Goal: Complete application form

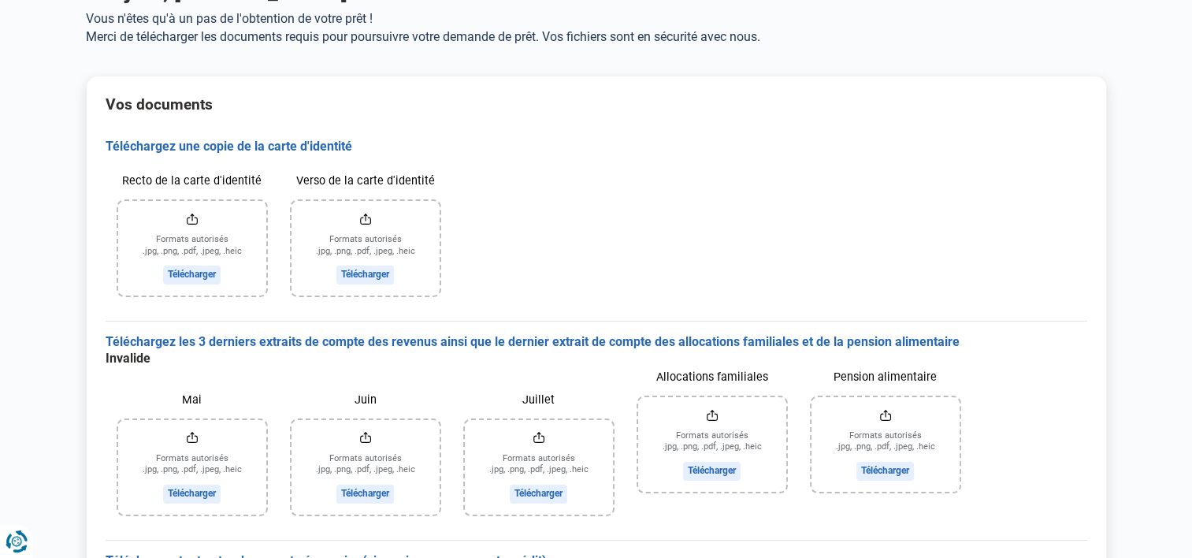
scroll to position [158, 0]
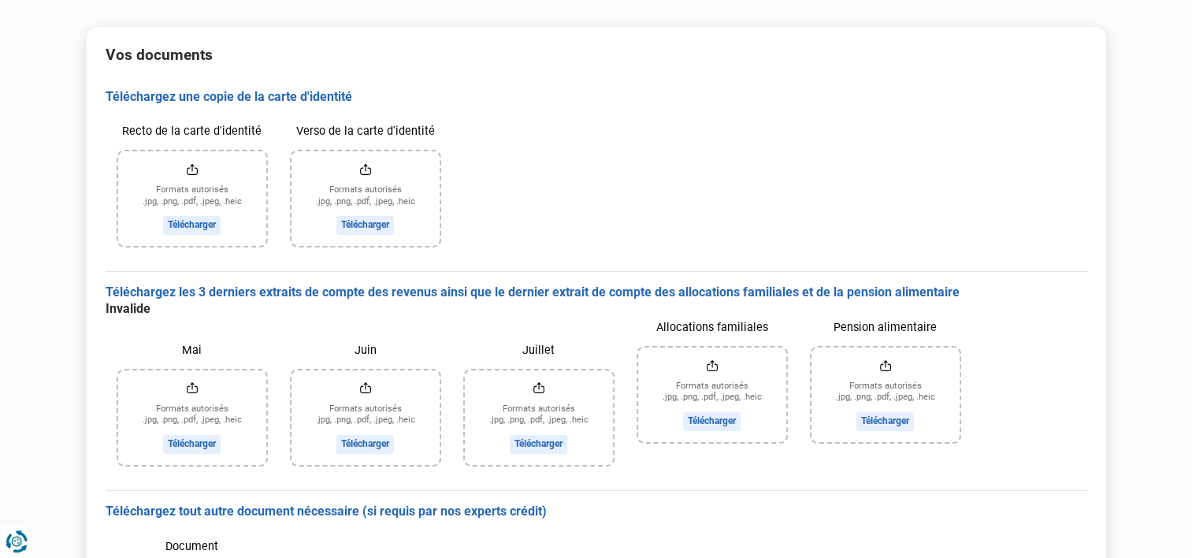
click at [195, 444] on input "Mai" at bounding box center [192, 417] width 148 height 95
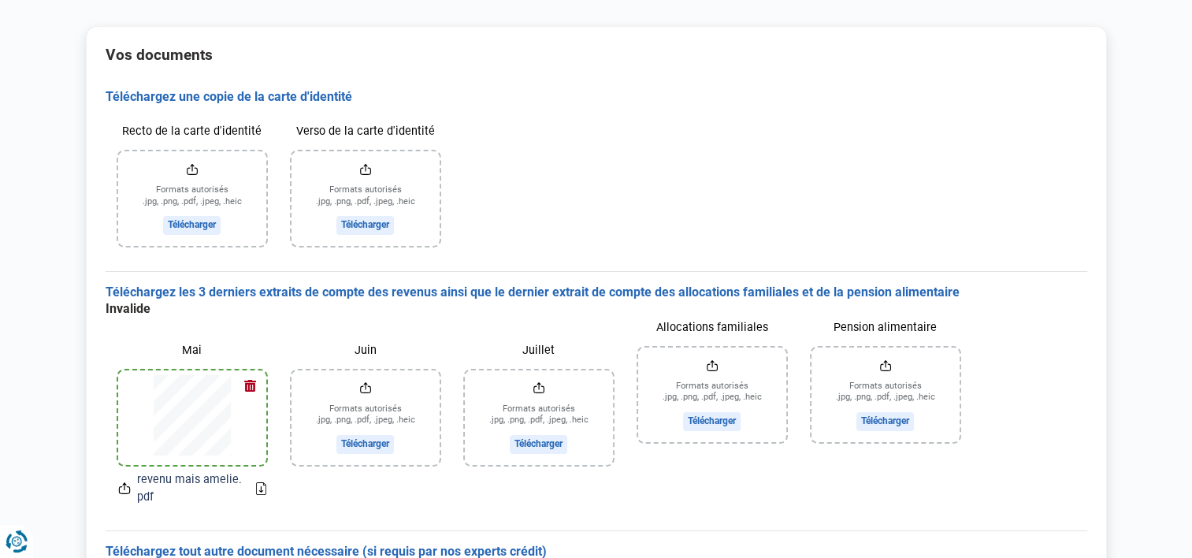
click at [373, 441] on input "Juin" at bounding box center [366, 417] width 148 height 95
click at [539, 448] on input "Juillet" at bounding box center [539, 417] width 148 height 95
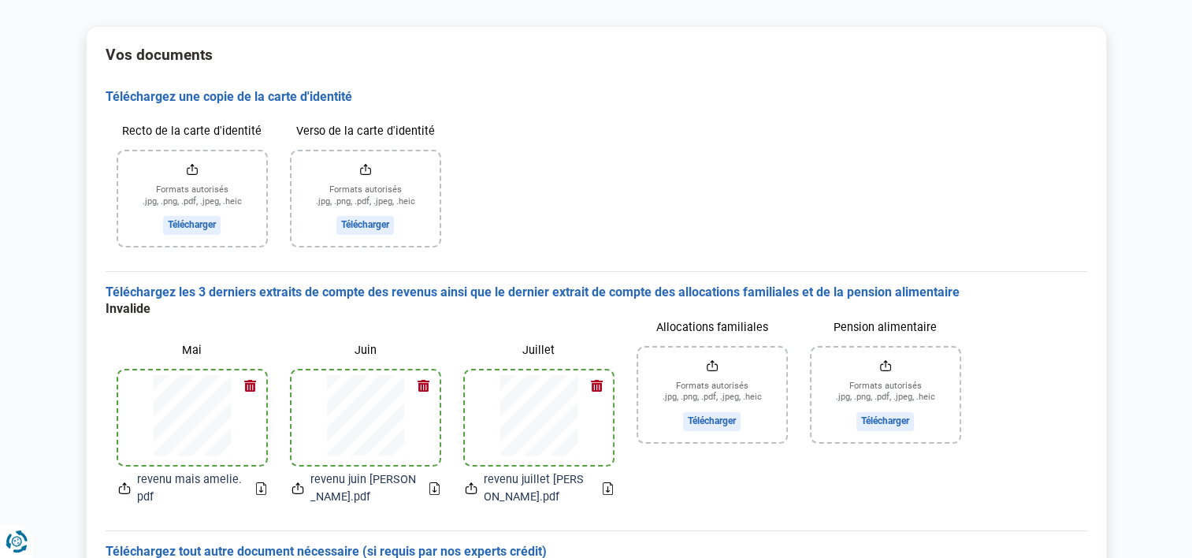
click at [717, 424] on input "Allocations familiales" at bounding box center [712, 394] width 148 height 95
click at [161, 72] on div "Vos documents Téléchargez une copie de la carte d'identité Recto de la carte d'…" at bounding box center [596, 376] width 1021 height 701
click at [774, 364] on button "button" at bounding box center [771, 363] width 24 height 24
click at [886, 417] on input "Pension alimentaire" at bounding box center [886, 394] width 148 height 95
click at [715, 422] on input "Allocations familiales" at bounding box center [712, 394] width 148 height 95
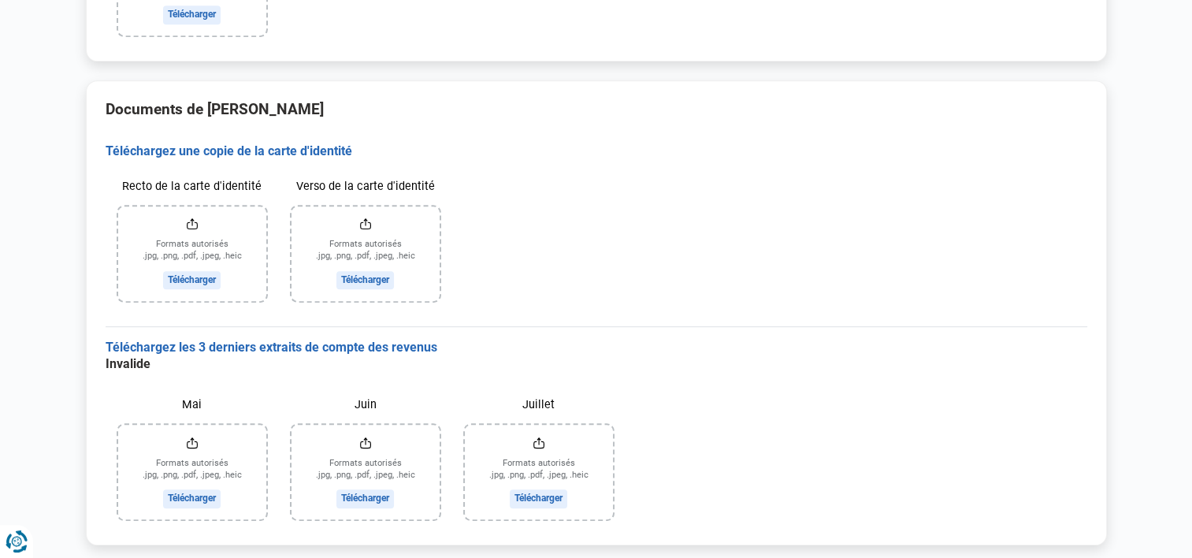
scroll to position [864, 0]
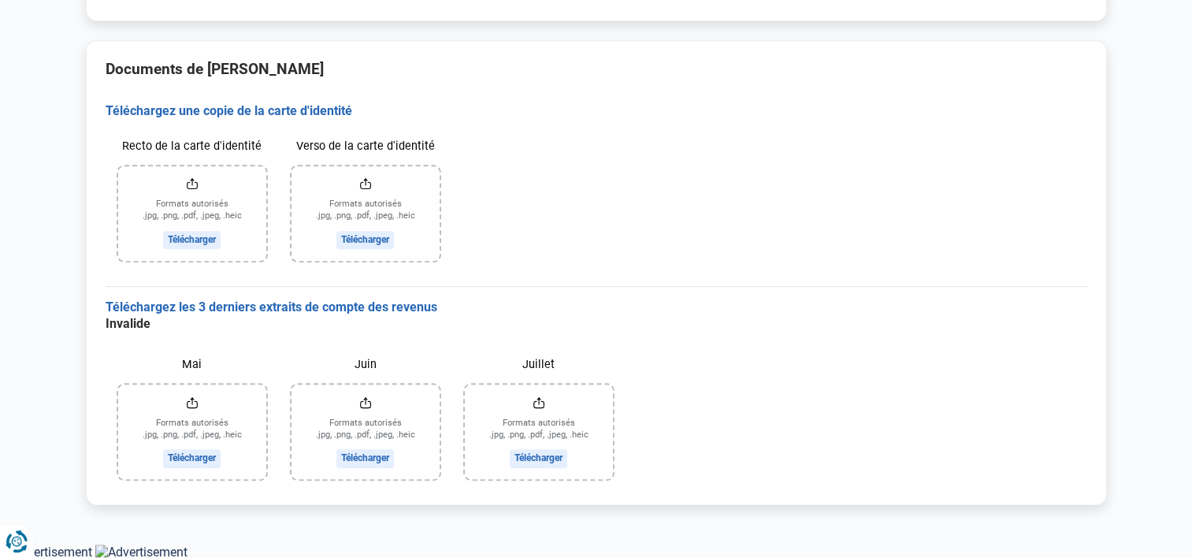
click at [211, 458] on input "Mai" at bounding box center [192, 431] width 148 height 95
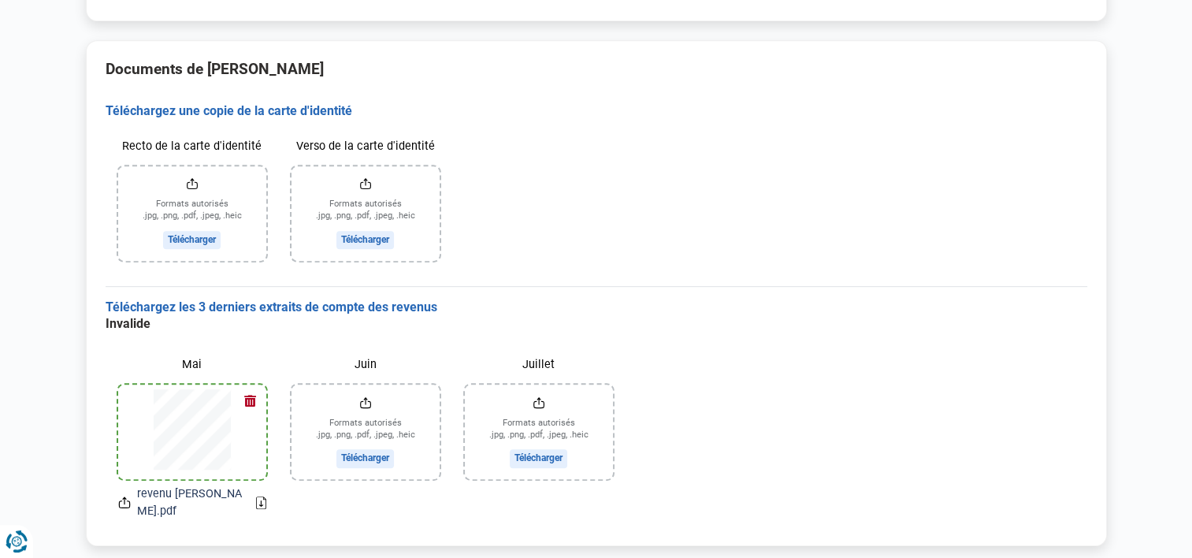
click at [366, 457] on input "Juin" at bounding box center [366, 431] width 148 height 95
click at [550, 456] on input "Juillet" at bounding box center [539, 431] width 148 height 95
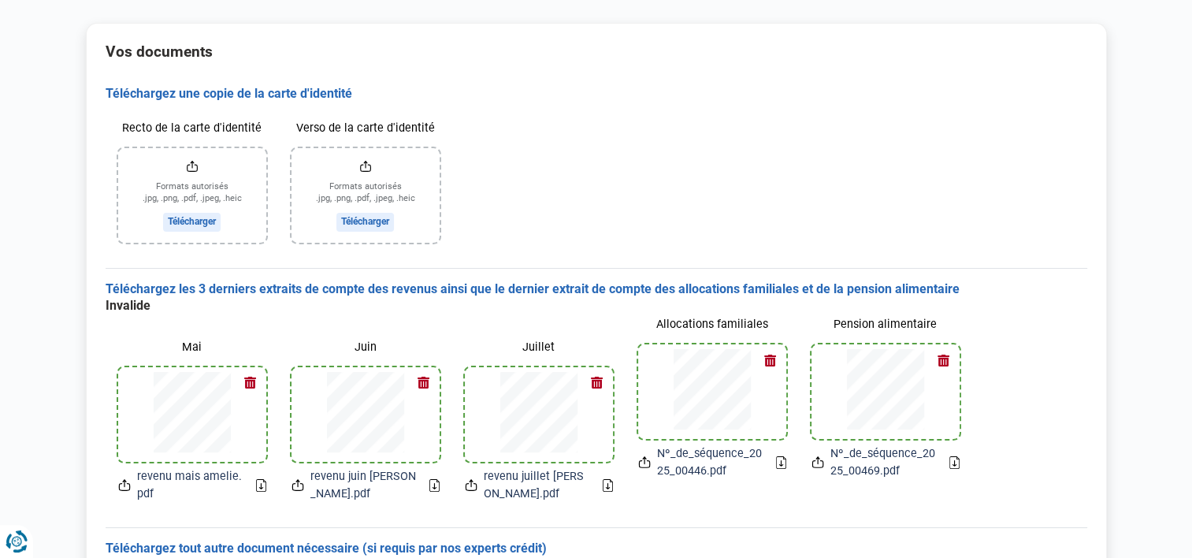
scroll to position [154, 0]
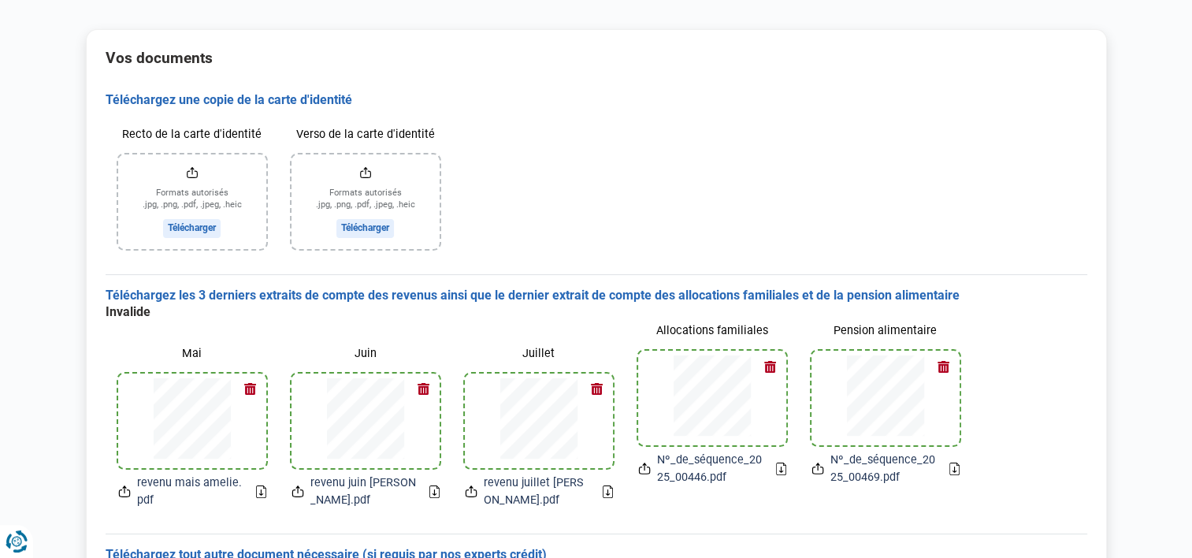
click at [210, 230] on input "Recto de la carte d'identité" at bounding box center [192, 201] width 148 height 95
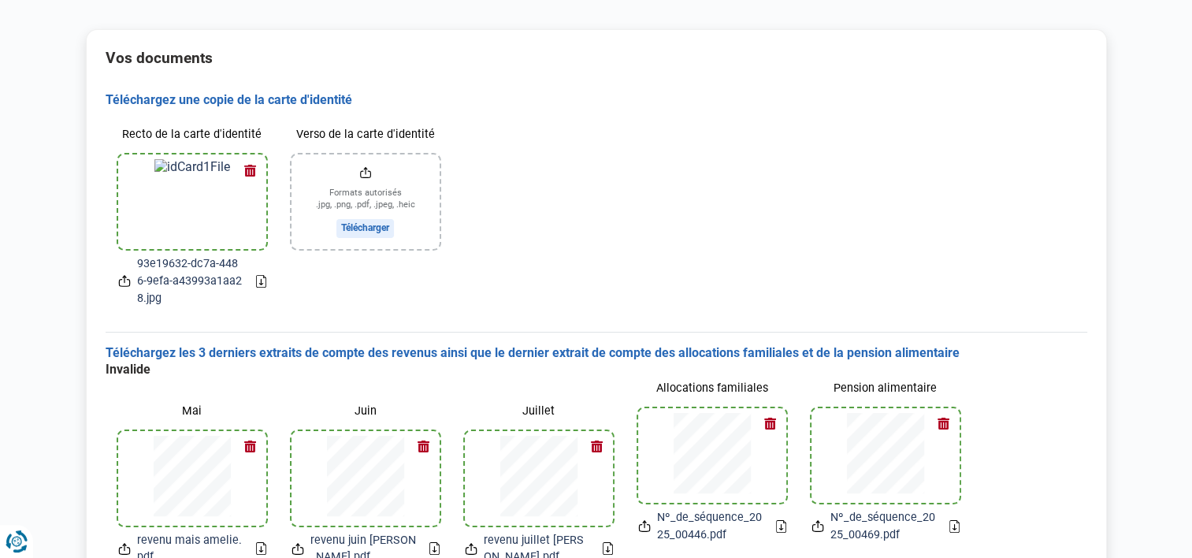
click at [362, 226] on input "Verso de la carte d'identité" at bounding box center [366, 201] width 148 height 95
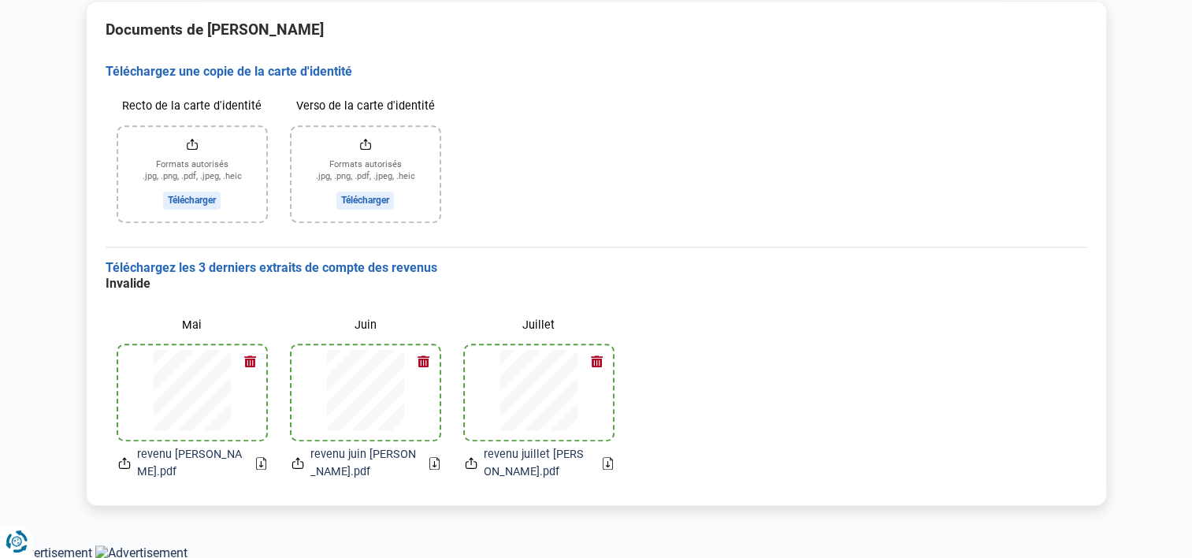
scroll to position [961, 0]
click at [194, 193] on input "Recto de la carte d'identité" at bounding box center [192, 173] width 148 height 95
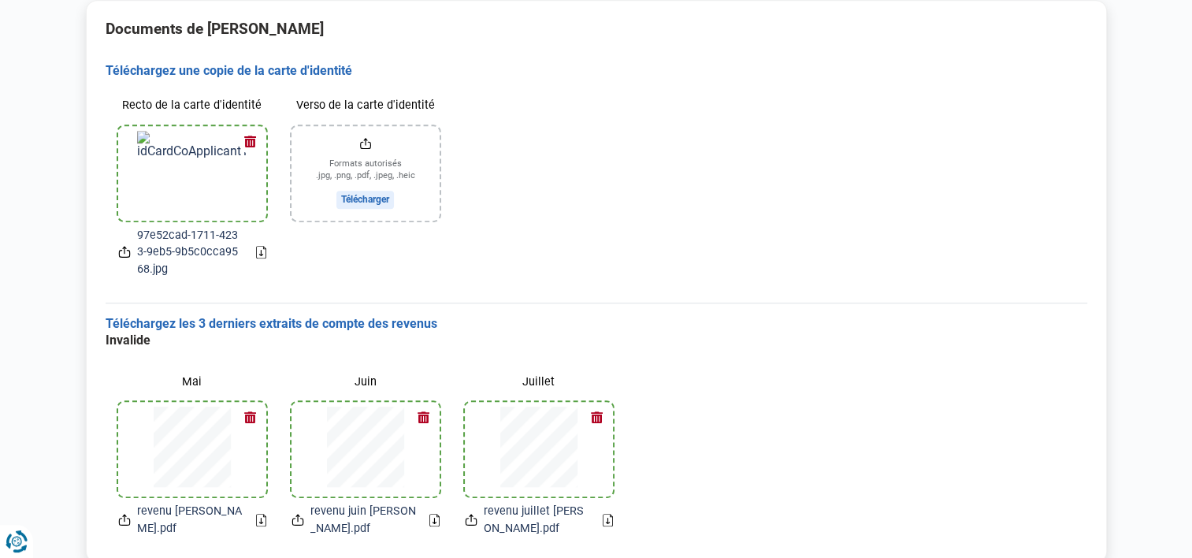
click at [363, 189] on input "Verso de la carte d'identité" at bounding box center [366, 173] width 148 height 95
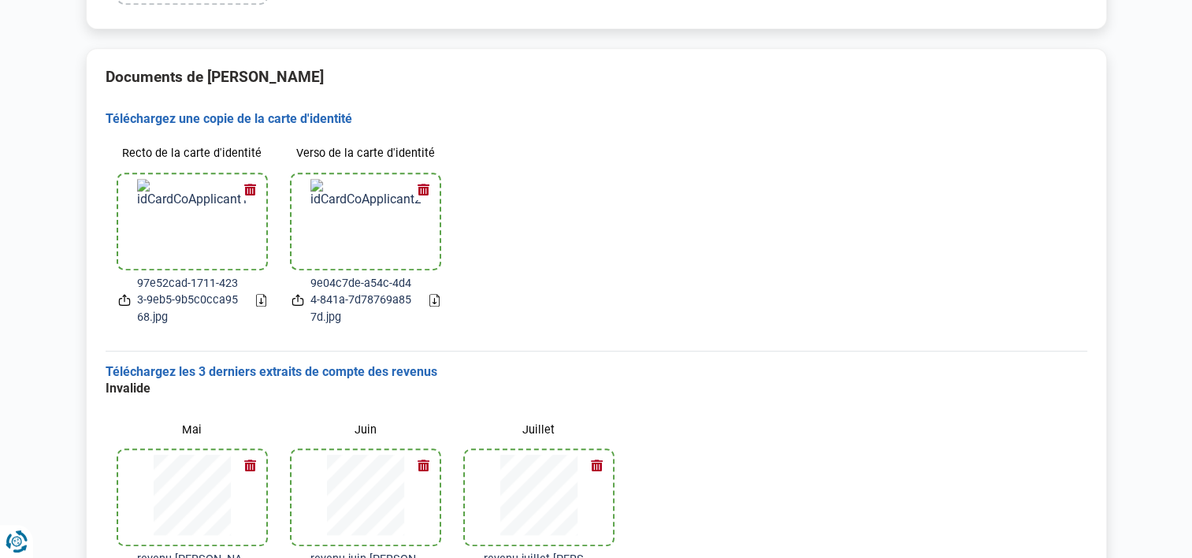
scroll to position [1018, 0]
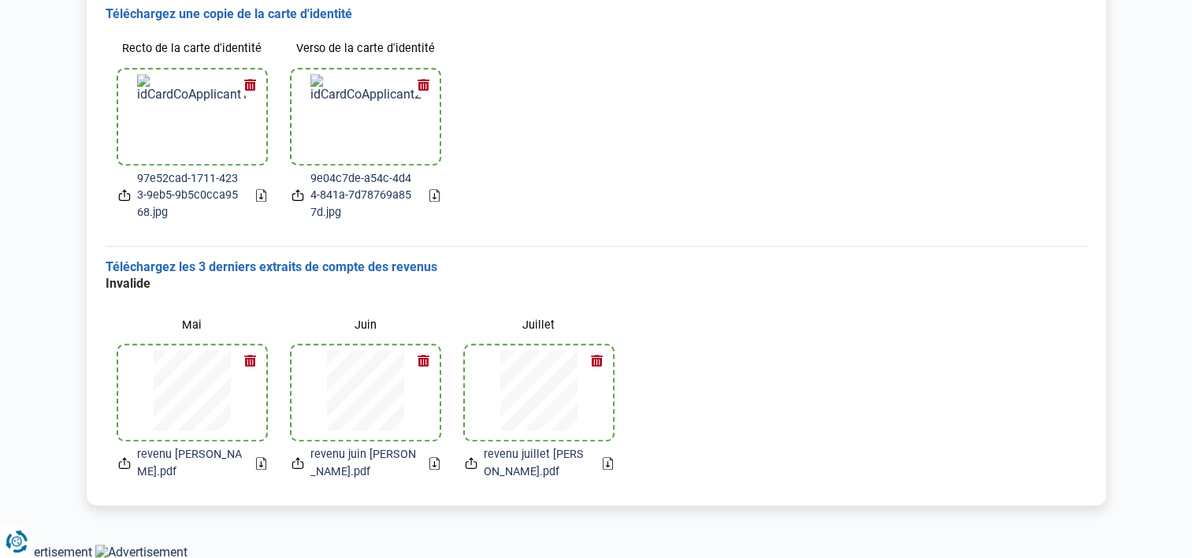
click at [817, 315] on div "Invalide Mai revenu [PERSON_NAME].pdf Juin revenu juin [PERSON_NAME].pdf Juille…" at bounding box center [597, 384] width 982 height 217
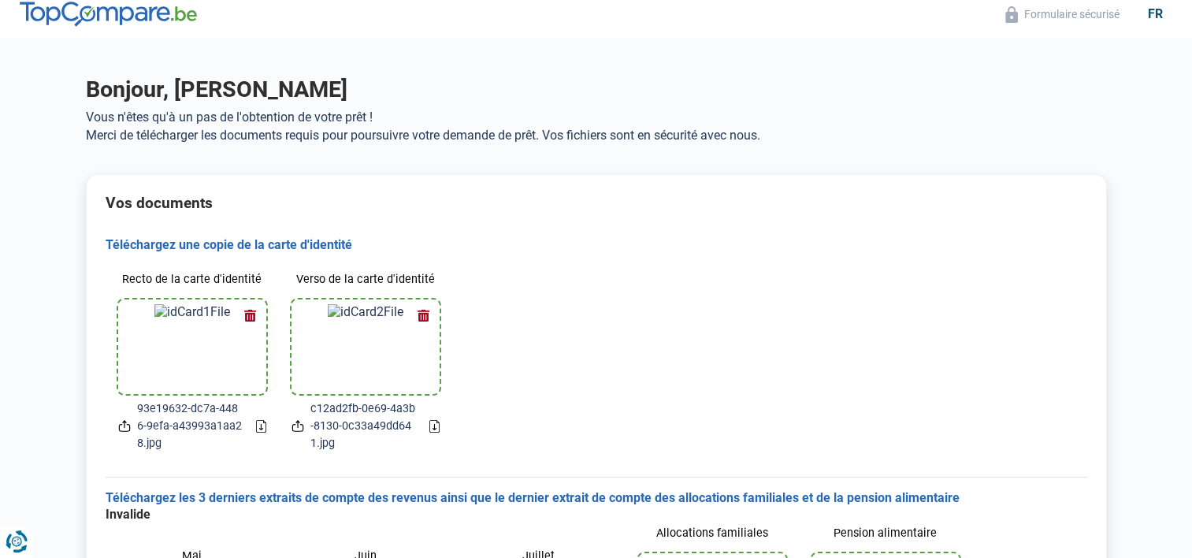
scroll to position [0, 0]
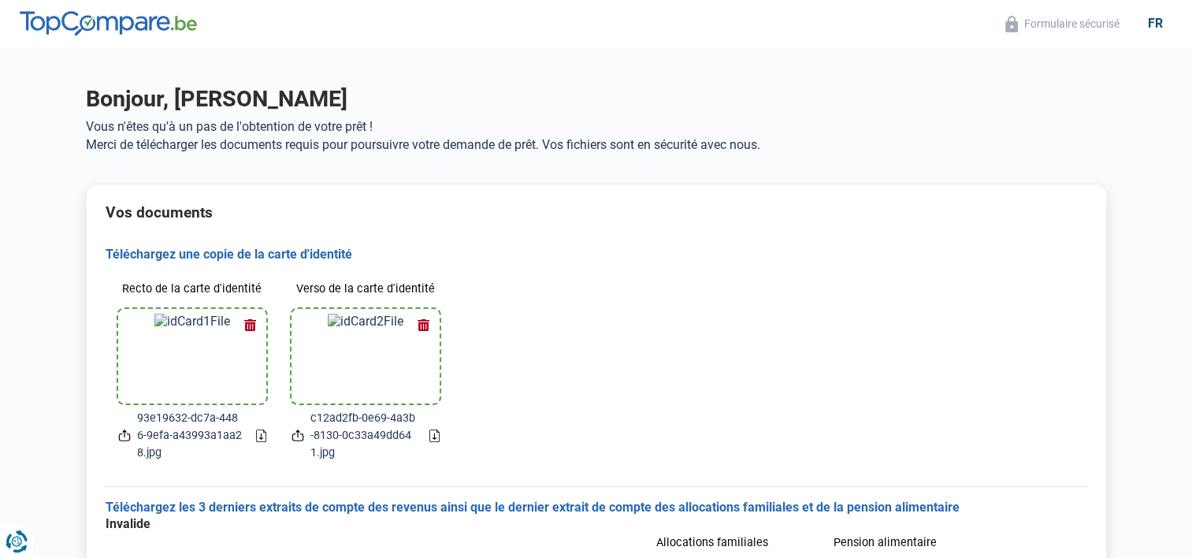
click at [642, 301] on div "Recto de la carte d'identité 93e19632-dc7a-4486-9efa-a43993a1aa28.jpg Verso de …" at bounding box center [597, 367] width 982 height 211
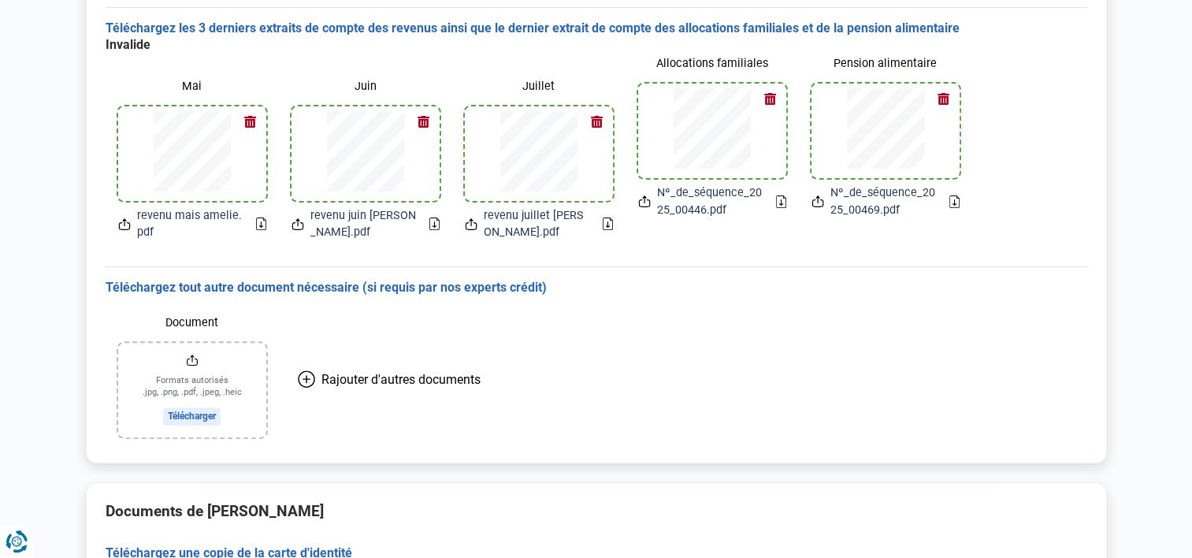
scroll to position [466, 0]
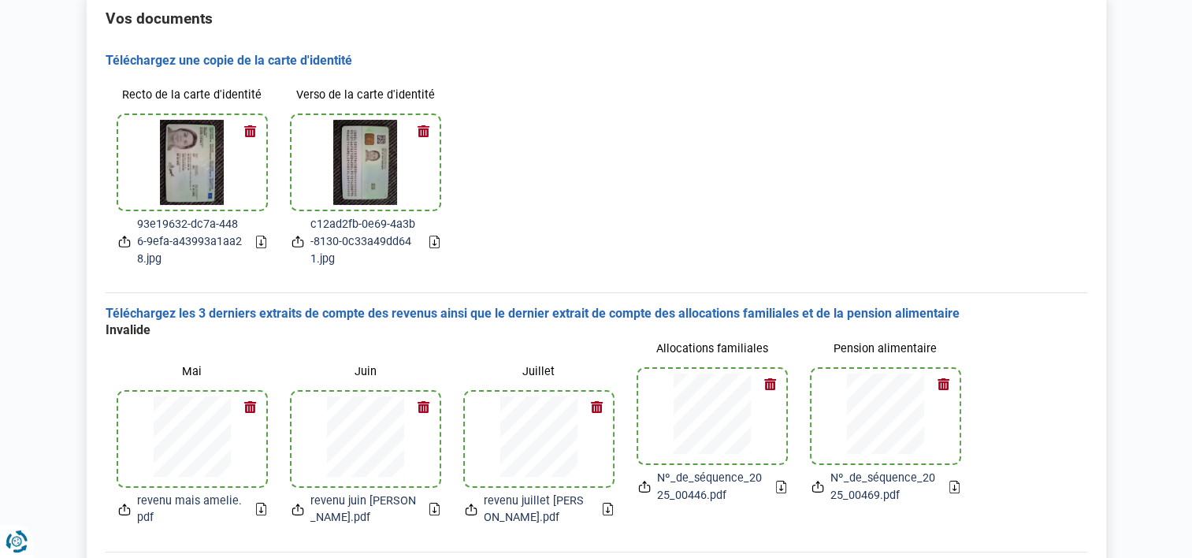
scroll to position [72, 0]
